Goal: Task Accomplishment & Management: Use online tool/utility

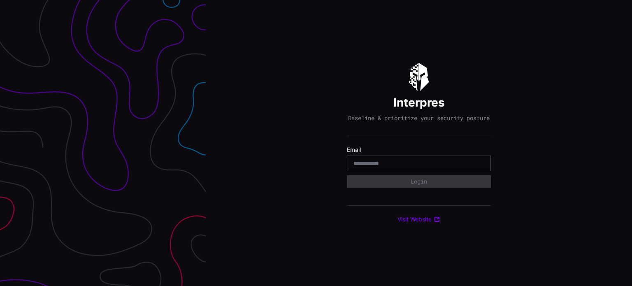
click at [420, 167] on input "email" at bounding box center [418, 163] width 131 height 7
type input "**********"
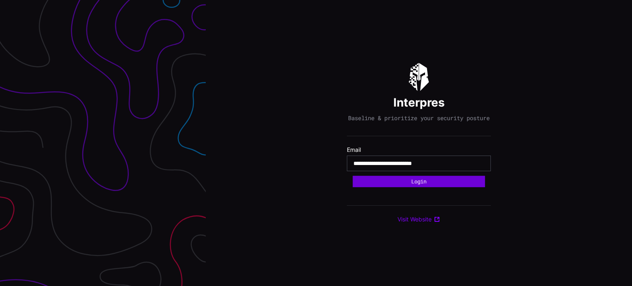
click at [423, 186] on button "Login" at bounding box center [419, 182] width 132 height 12
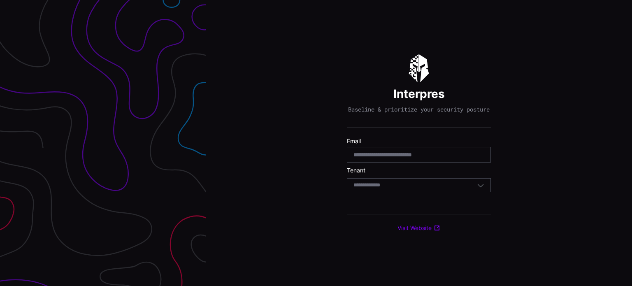
click at [411, 189] on div "Select Tenant" at bounding box center [414, 184] width 123 height 7
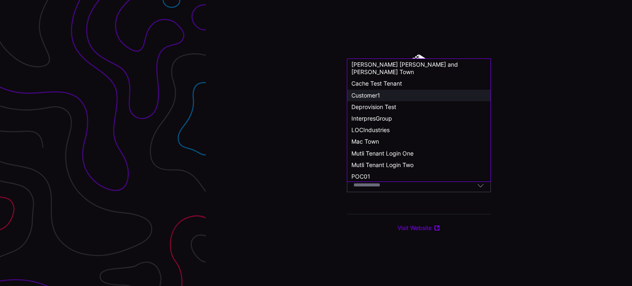
click at [370, 92] on span "Customer1" at bounding box center [365, 95] width 29 height 7
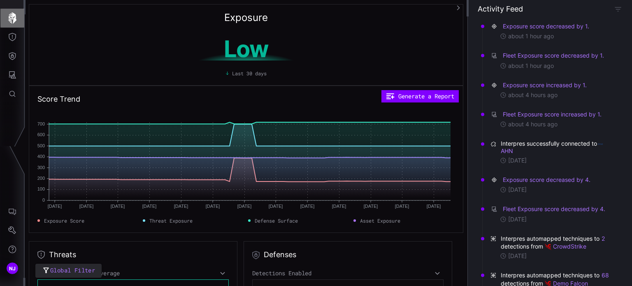
click at [14, 22] on icon "button" at bounding box center [12, 18] width 8 height 12
click at [13, 56] on icon "Defense Surface" at bounding box center [12, 56] width 7 height 8
click at [12, 35] on icon "Threat Exposure" at bounding box center [12, 37] width 8 height 8
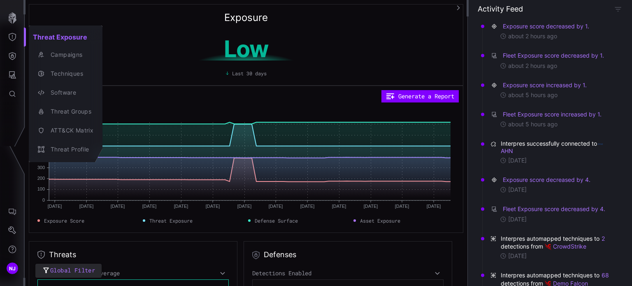
click at [12, 55] on div at bounding box center [316, 143] width 632 height 286
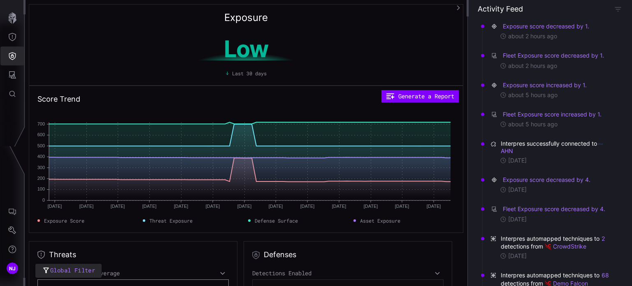
click at [12, 55] on icon "Defense Surface" at bounding box center [12, 56] width 7 height 8
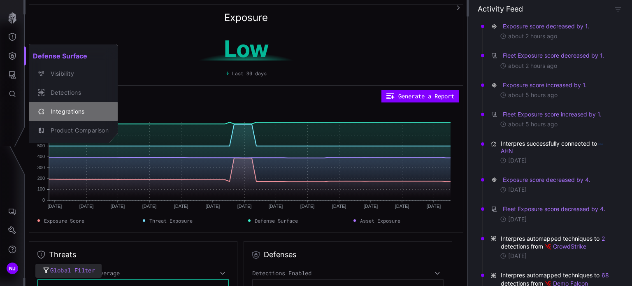
click at [72, 113] on div "Integrations" at bounding box center [77, 112] width 62 height 10
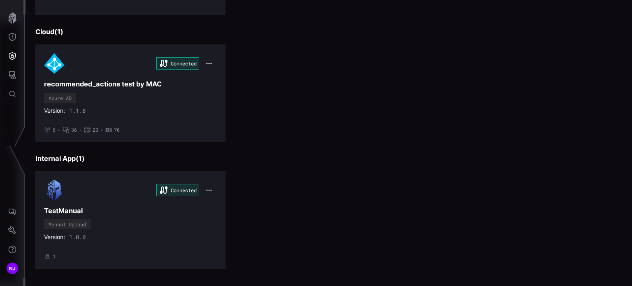
scroll to position [1159, 0]
click at [147, 221] on div "Connected TestManual Manual Upload Version: 1.0.0 • 1" at bounding box center [130, 220] width 173 height 80
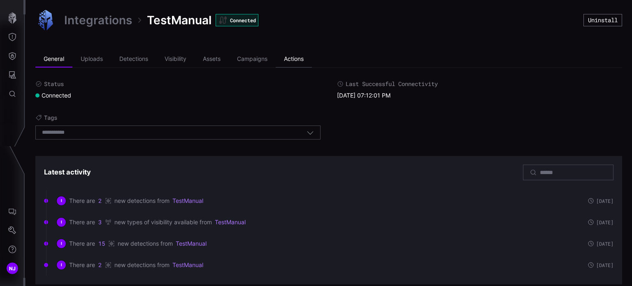
click at [288, 61] on li "Actions" at bounding box center [294, 59] width 36 height 16
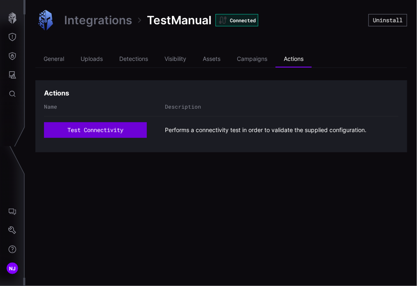
click at [117, 130] on button "test connectivity" at bounding box center [95, 130] width 103 height 16
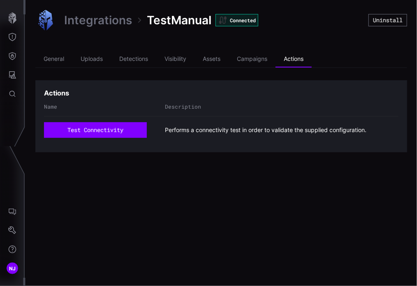
click at [88, 23] on link "Integrations" at bounding box center [98, 20] width 68 height 15
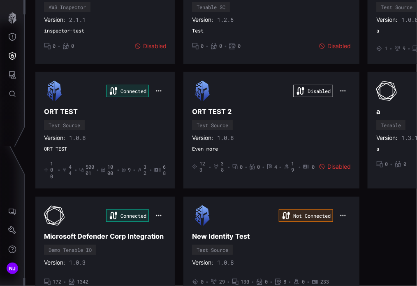
scroll to position [303, 0]
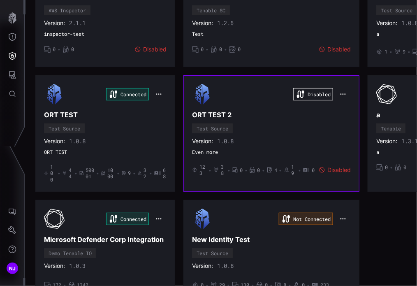
click at [320, 116] on h3 "ORT TEST 2" at bounding box center [271, 115] width 159 height 9
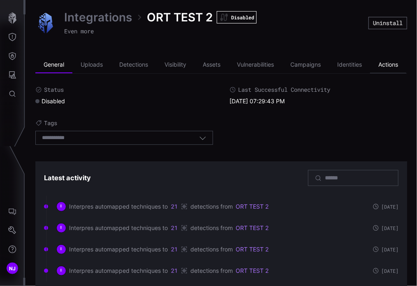
click at [389, 64] on li "Actions" at bounding box center [388, 65] width 36 height 16
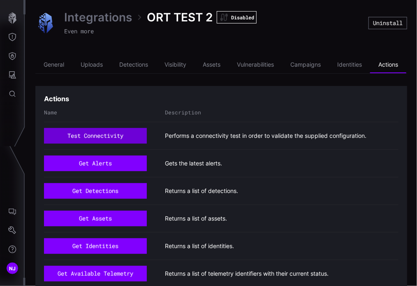
click at [100, 137] on button "test connectivity" at bounding box center [95, 136] width 103 height 16
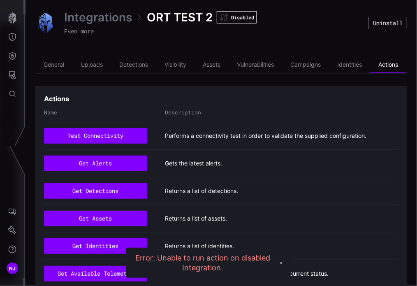
click at [105, 18] on link "Integrations" at bounding box center [98, 17] width 68 height 15
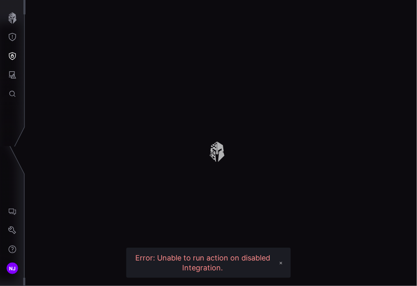
click at [281, 263] on button "✕" at bounding box center [281, 262] width 12 height 11
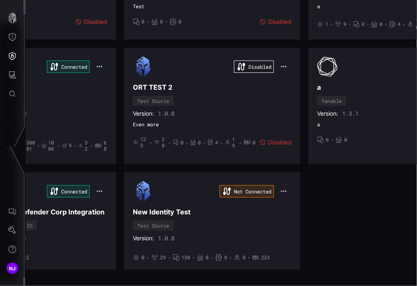
scroll to position [378, 59]
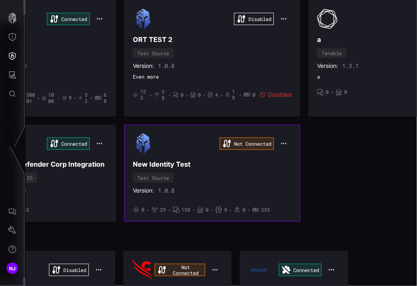
click at [218, 169] on div "Not Connected New Identity Test Test Source Version: 1.0.8 • 0 • 29 • 130 • 0 •…" at bounding box center [212, 173] width 159 height 80
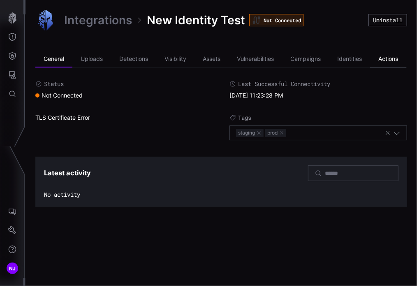
click at [393, 56] on li "Actions" at bounding box center [388, 59] width 36 height 16
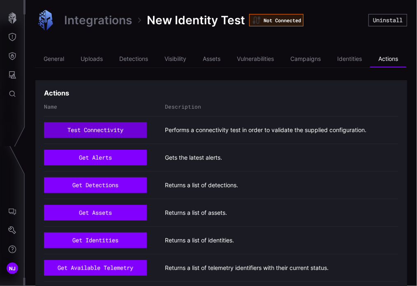
click at [100, 128] on button "test connectivity" at bounding box center [95, 130] width 103 height 16
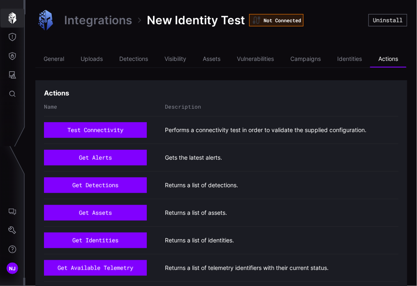
click at [15, 19] on icon "button" at bounding box center [12, 18] width 8 height 12
